Goal: Information Seeking & Learning: Find specific page/section

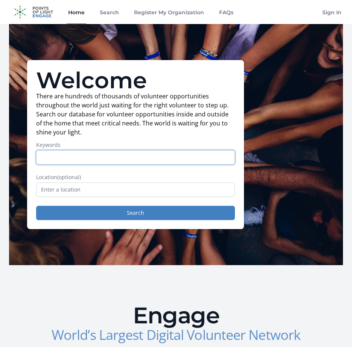
click at [111, 154] on input "Keywords" at bounding box center [135, 157] width 199 height 14
type input "dog"
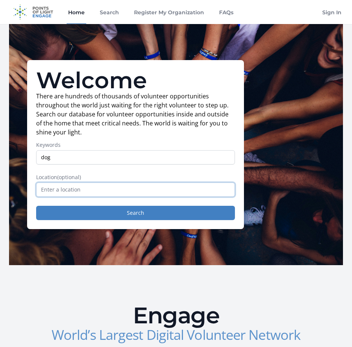
click at [86, 191] on input "text" at bounding box center [135, 190] width 199 height 14
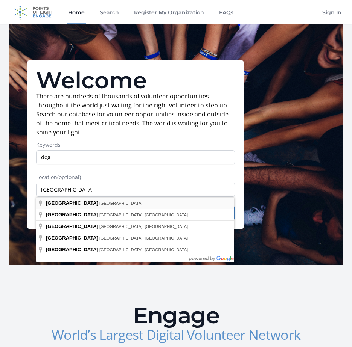
type input "Manila, Philippines"
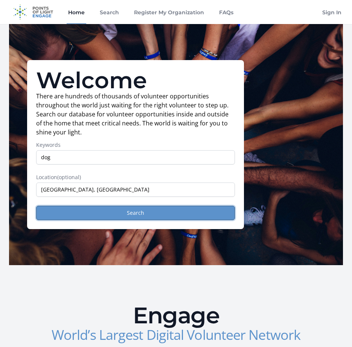
click at [95, 214] on button "Search" at bounding box center [135, 213] width 199 height 14
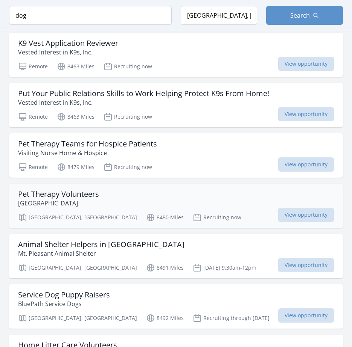
scroll to position [1957, 0]
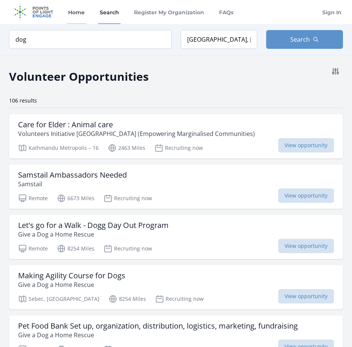
click at [77, 15] on link "Home" at bounding box center [77, 12] width 20 height 24
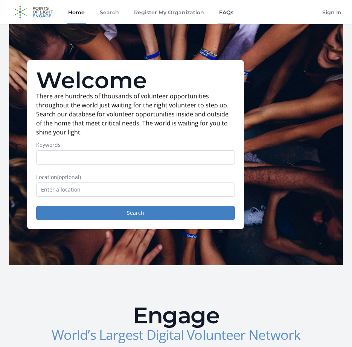
click at [224, 14] on link "FAQs" at bounding box center [225, 12] width 17 height 24
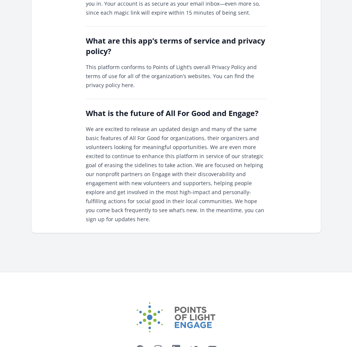
scroll to position [987, 0]
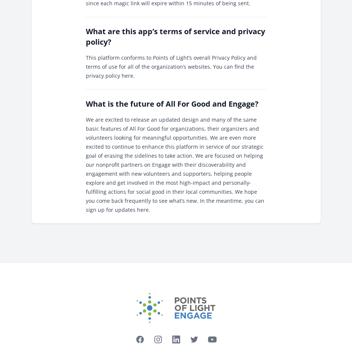
click at [232, 133] on p "We are excited to release an updated design and many of the same basic features…" at bounding box center [176, 164] width 180 height 99
click at [216, 153] on p "We are excited to release an updated design and many of the same basic features…" at bounding box center [176, 164] width 180 height 99
drag, startPoint x: 216, startPoint y: 153, endPoint x: 194, endPoint y: 174, distance: 30.3
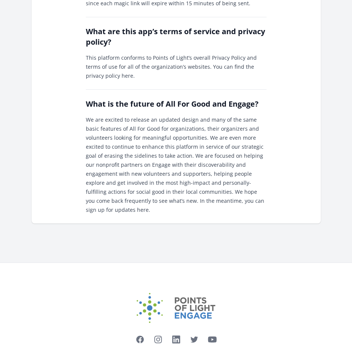
click at [126, 166] on p "We are excited to release an updated design and many of the same basic features…" at bounding box center [176, 164] width 180 height 99
click at [105, 166] on p "We are excited to release an updated design and many of the same basic features…" at bounding box center [176, 164] width 180 height 99
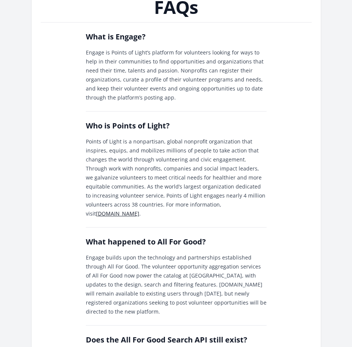
scroll to position [0, 0]
